Goal: Task Accomplishment & Management: Manage account settings

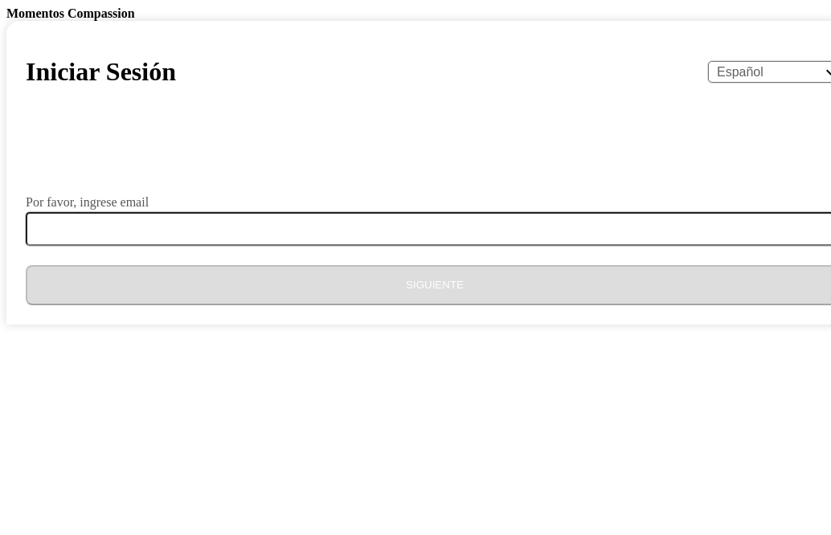
select select "es"
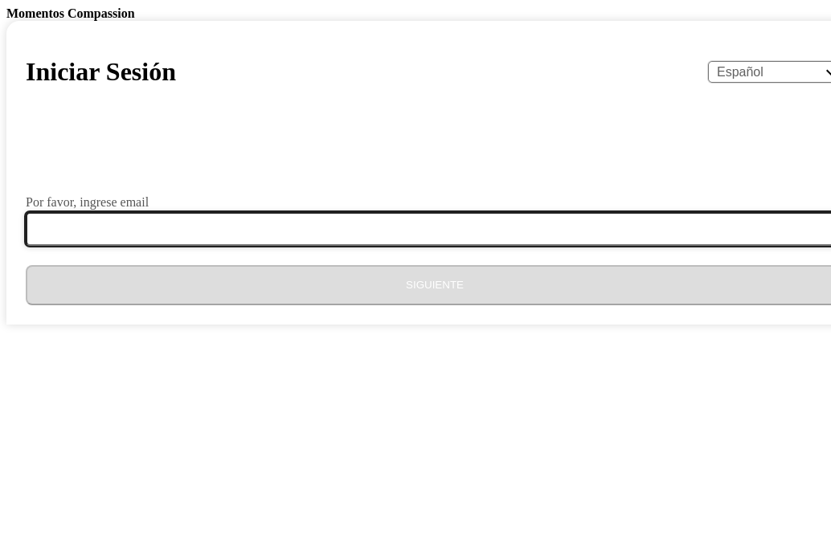
click at [453, 246] on input "Por favor, ingrese email" at bounding box center [444, 229] width 837 height 34
type input "[EMAIL_ADDRESS][DOMAIN_NAME]"
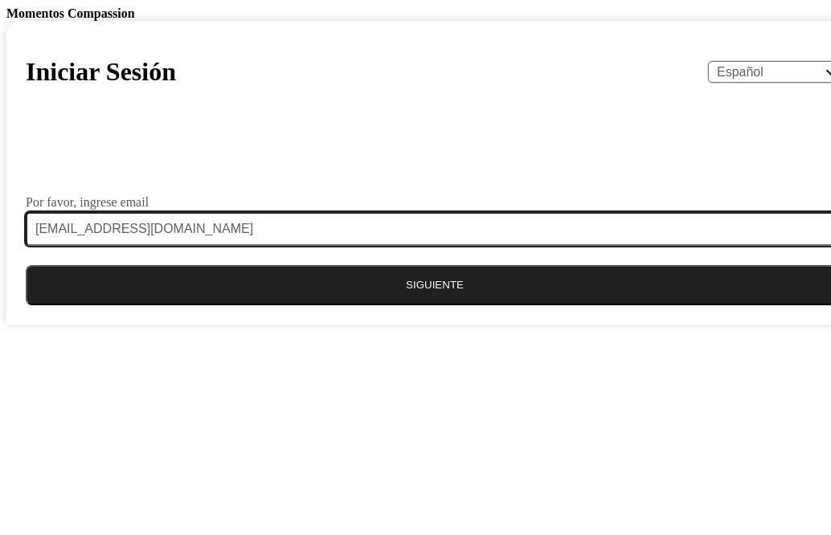
click at [26, 265] on button "Siguiente" at bounding box center [435, 285] width 818 height 40
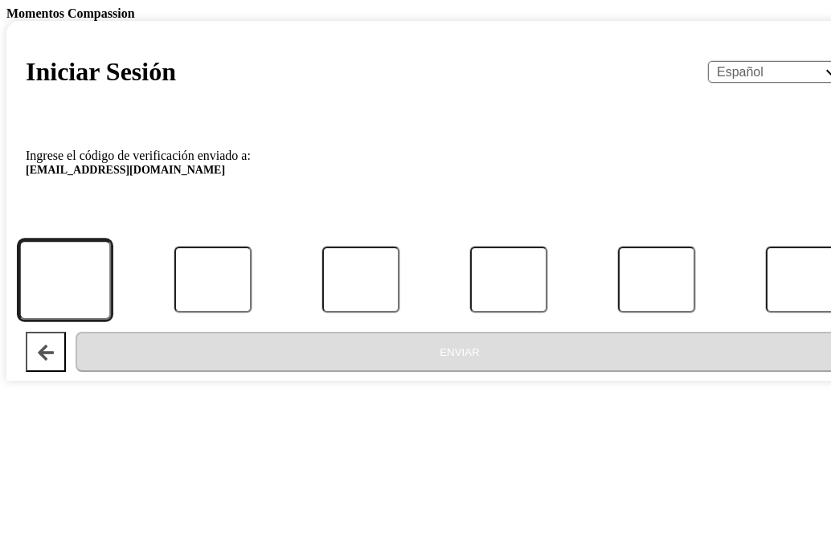
click at [112, 320] on input "Código" at bounding box center [64, 280] width 93 height 80
type input "5"
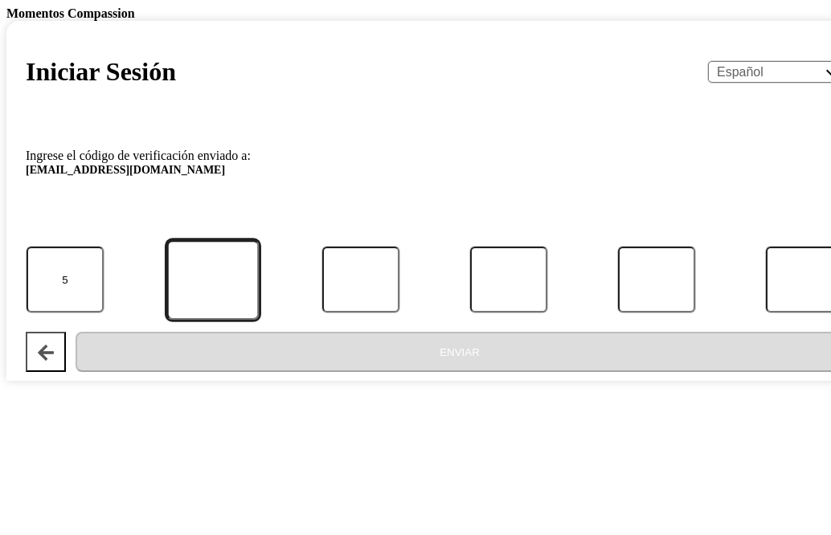
type input "4"
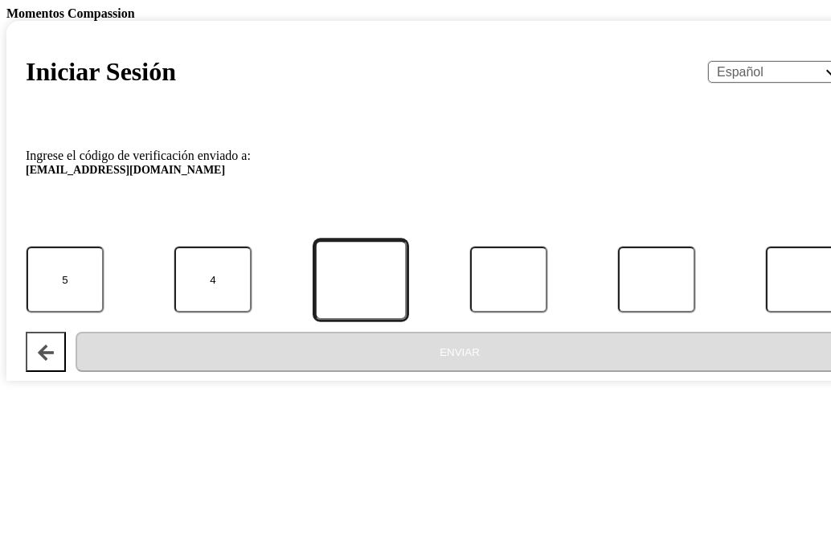
type input "1"
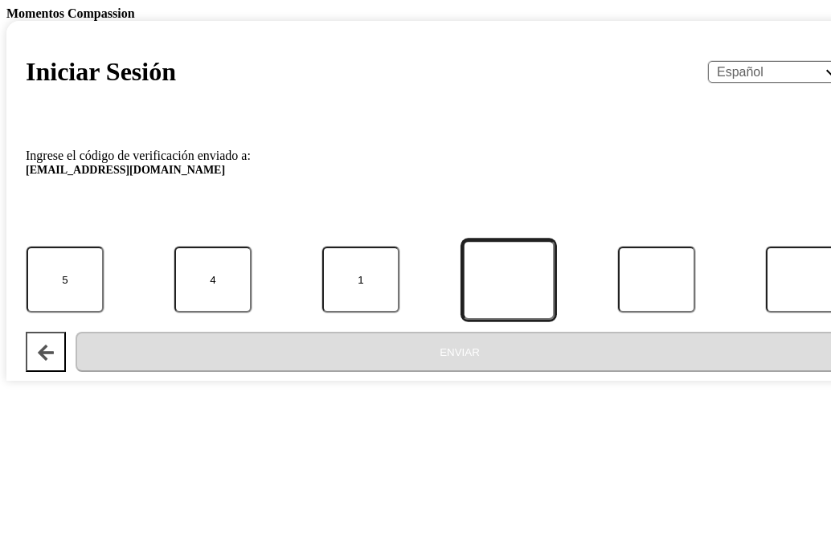
type input "9"
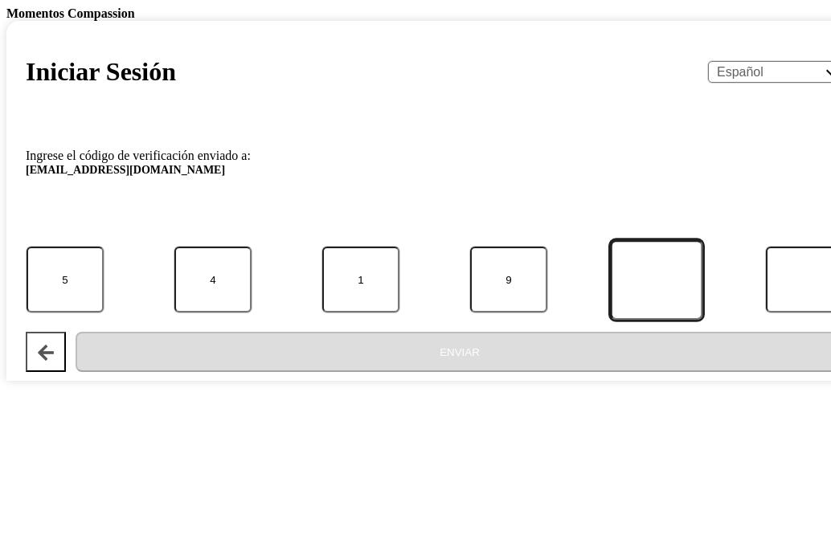
type input "3"
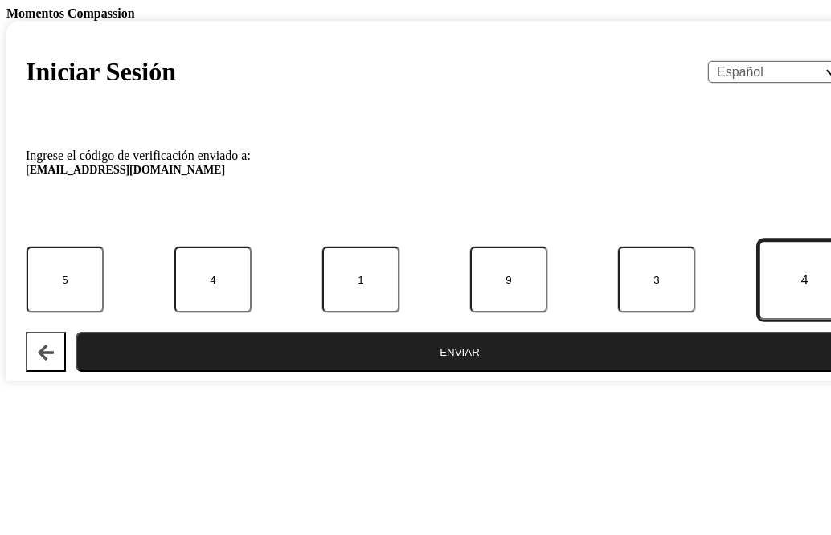
type input "4"
click at [76, 332] on button "Enviar" at bounding box center [460, 352] width 768 height 40
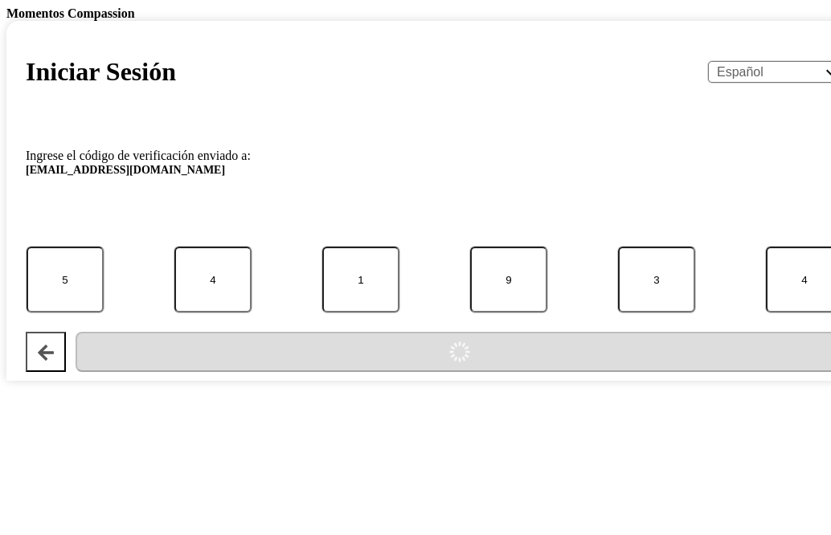
click at [504, 347] on form "Ingrese el código de verificación enviado a: [EMAIL_ADDRESS][DOMAIN_NAME] 5 4 1…" at bounding box center [435, 255] width 818 height 236
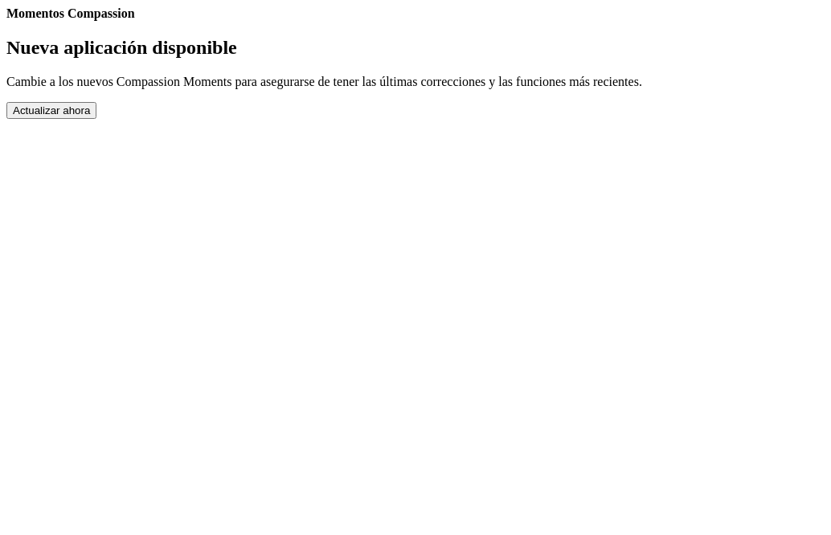
click at [96, 119] on button "Actualizar ahora" at bounding box center [51, 110] width 90 height 17
